Goal: Use online tool/utility: Utilize a website feature to perform a specific function

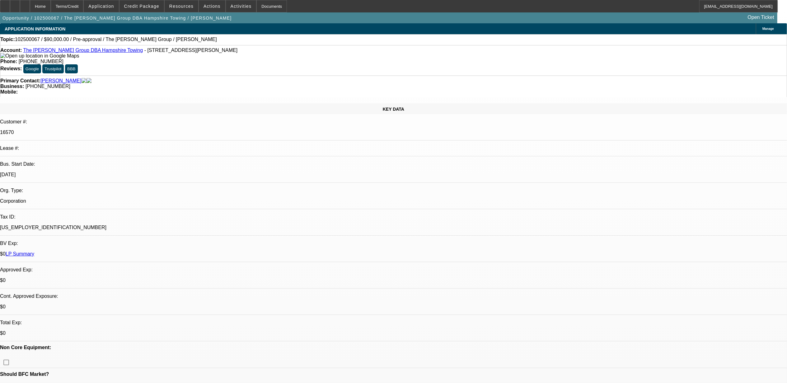
select select "0"
select select "2"
select select "0.1"
select select "1"
select select "2"
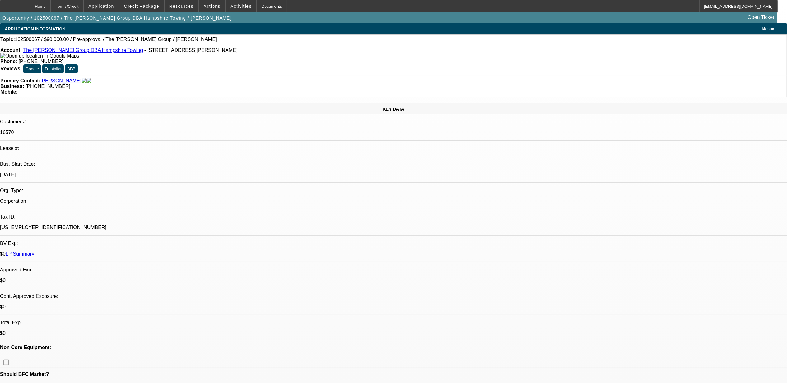
select select "4"
select select "0"
select select "2"
select select "0.1"
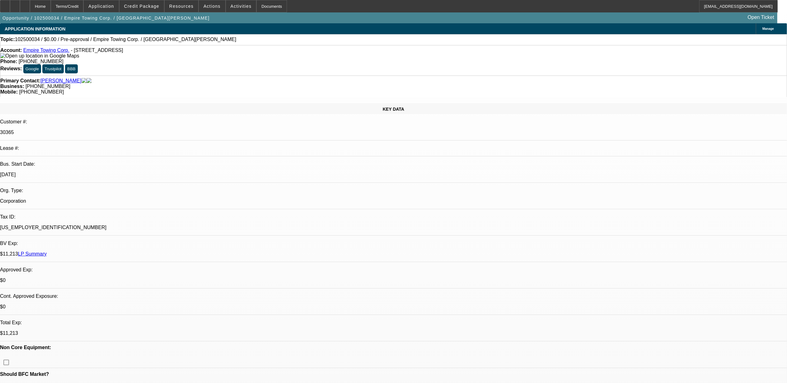
select select "4"
